Goal: Navigation & Orientation: Find specific page/section

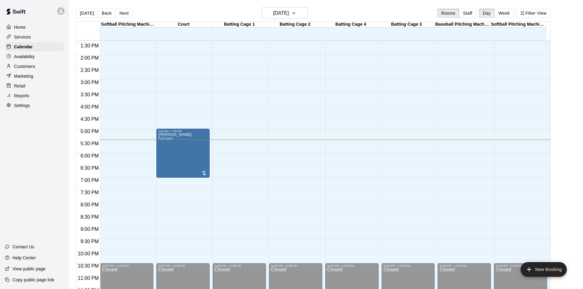
scroll to position [333, 0]
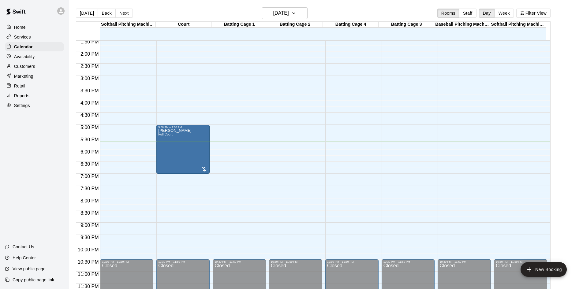
click at [45, 40] on div "Services" at bounding box center [34, 36] width 59 height 9
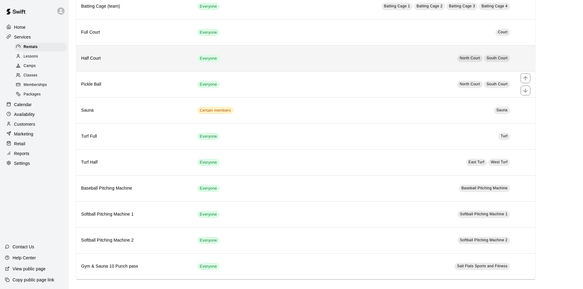
scroll to position [97, 0]
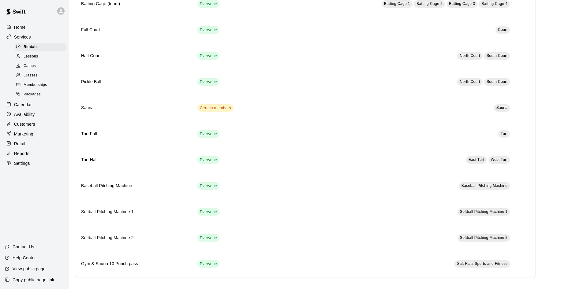
click at [47, 88] on span "Memberships" at bounding box center [35, 85] width 23 height 6
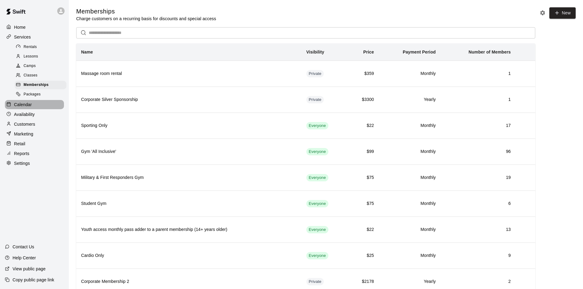
click at [29, 108] on p "Calendar" at bounding box center [23, 105] width 18 height 6
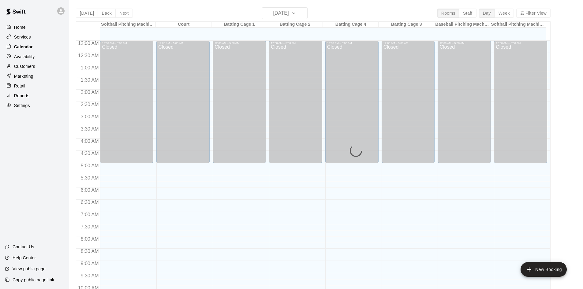
scroll to position [314, 0]
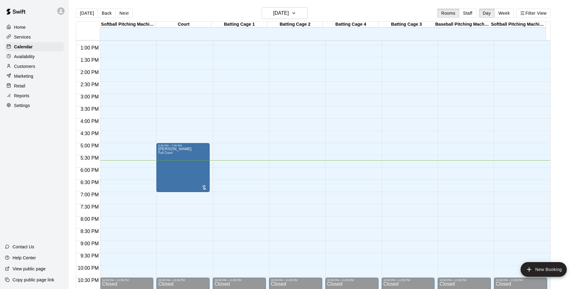
click at [24, 27] on p "Home" at bounding box center [20, 27] width 12 height 6
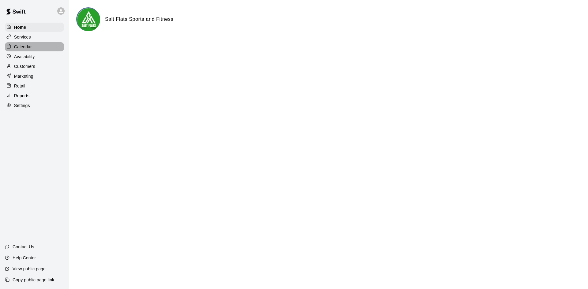
click at [39, 47] on div "Calendar" at bounding box center [34, 46] width 59 height 9
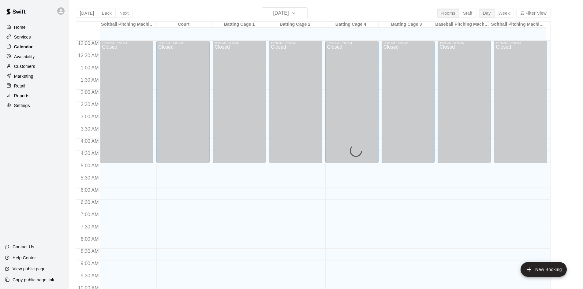
scroll to position [314, 0]
